Goal: Task Accomplishment & Management: Complete application form

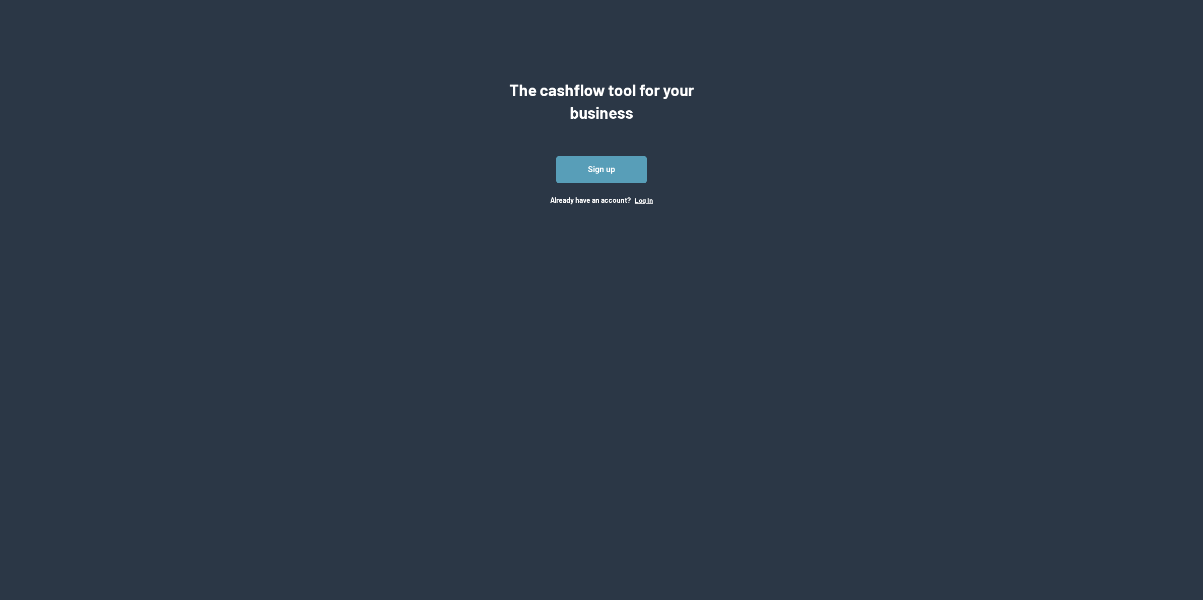
click at [642, 201] on button "Log In" at bounding box center [644, 200] width 18 height 8
click at [649, 200] on button "Log In" at bounding box center [644, 200] width 18 height 8
